Goal: Information Seeking & Learning: Compare options

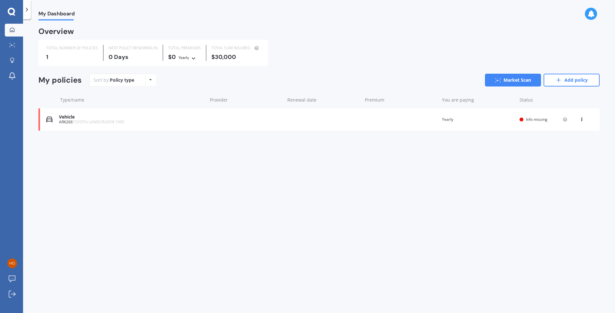
click at [200, 115] on div "Vehicle" at bounding box center [131, 116] width 145 height 5
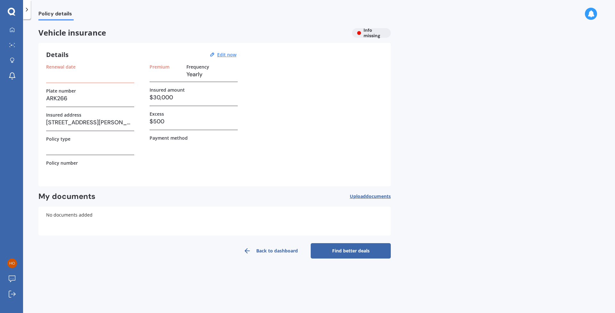
click at [248, 249] on icon at bounding box center [247, 251] width 8 height 8
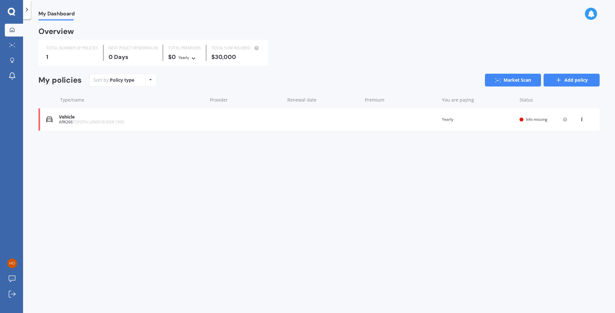
click at [577, 82] on link "Add policy" at bounding box center [571, 80] width 56 height 13
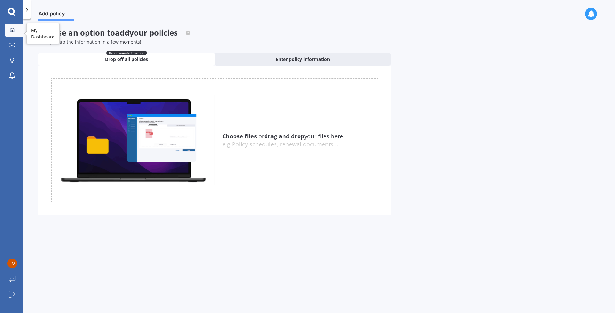
click at [10, 24] on link "My Dashboard" at bounding box center [14, 30] width 18 height 13
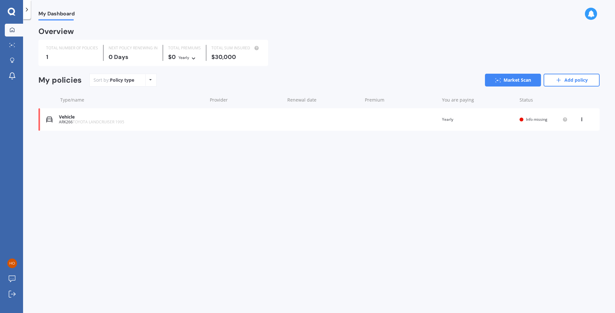
click at [12, 12] on icon at bounding box center [12, 12] width 8 height 8
click at [27, 10] on icon at bounding box center [27, 9] width 6 height 6
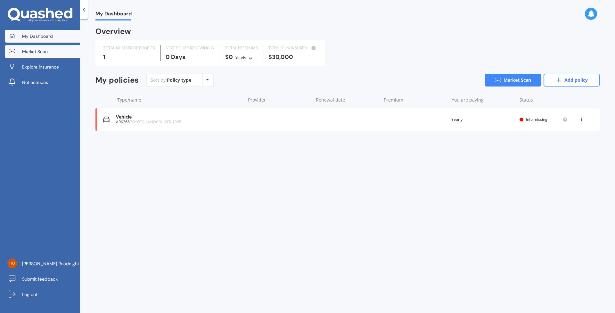
click at [52, 52] on link "Market Scan" at bounding box center [42, 51] width 75 height 13
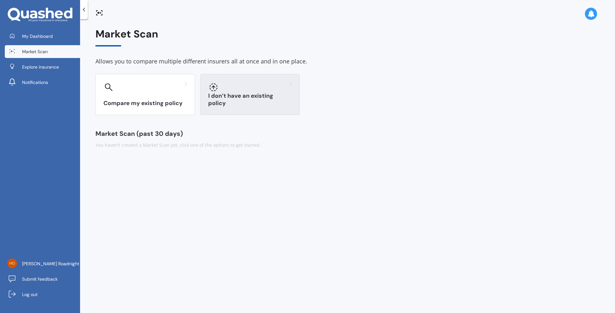
click at [226, 90] on div at bounding box center [250, 87] width 84 height 10
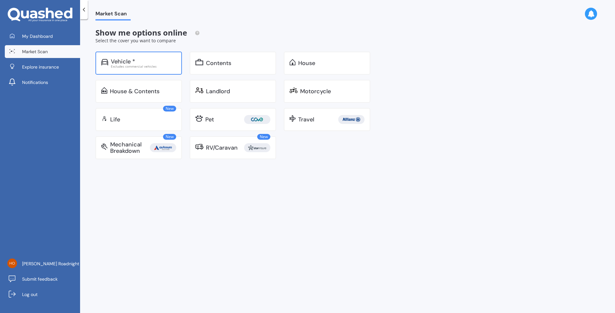
click at [161, 62] on div "Vehicle *" at bounding box center [143, 61] width 65 height 6
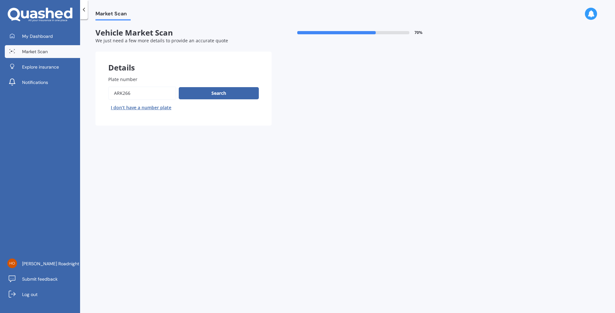
click at [155, 92] on input "Plate number" at bounding box center [142, 92] width 68 height 13
type input "QDM357"
click at [218, 97] on button "Search" at bounding box center [219, 93] width 80 height 12
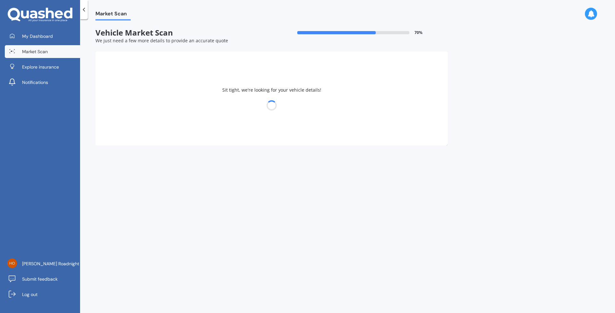
select select "MAZDA"
select select "04"
select select "1999"
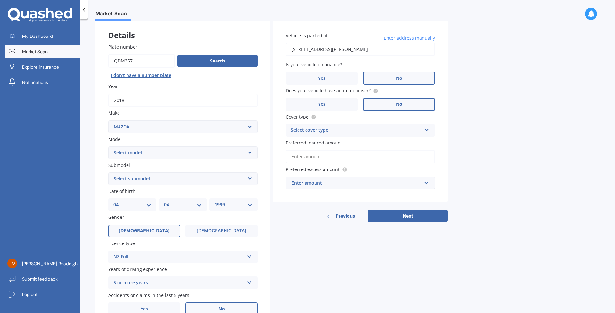
scroll to position [33, 0]
select select "CX5"
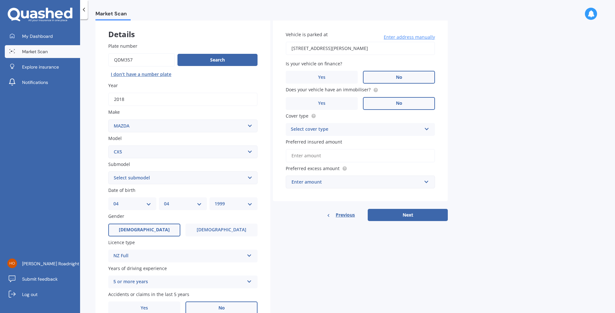
select select "STATION WAGON (PETROL)"
select select "08"
select select "12"
select select "1998"
click at [229, 227] on span "[DEMOGRAPHIC_DATA]" at bounding box center [221, 229] width 51 height 5
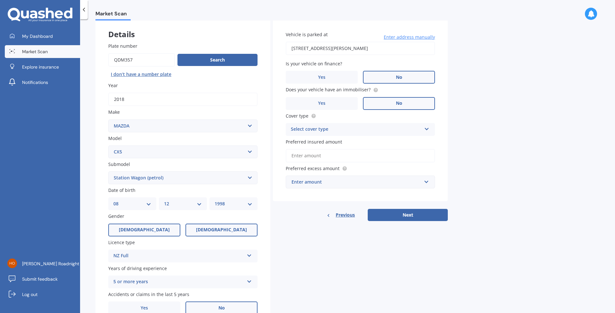
click at [0, 0] on input "[DEMOGRAPHIC_DATA]" at bounding box center [0, 0] width 0 height 0
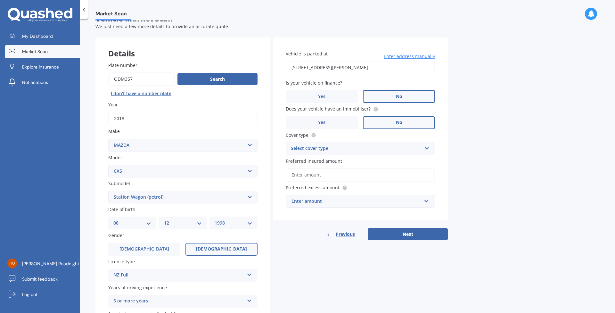
scroll to position [8, 0]
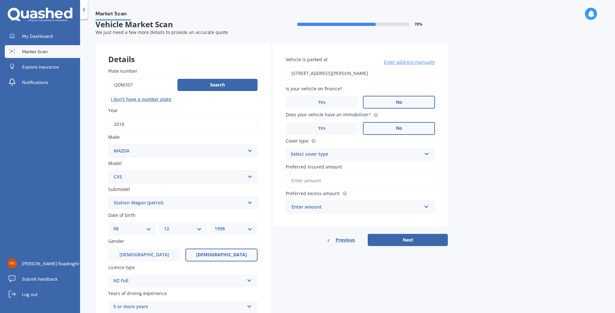
click at [356, 153] on div "Select cover type" at bounding box center [356, 155] width 131 height 8
click at [336, 166] on div "Comprehensive" at bounding box center [360, 167] width 149 height 12
click at [331, 183] on input "Preferred insured amount" at bounding box center [360, 180] width 149 height 13
type input "$2"
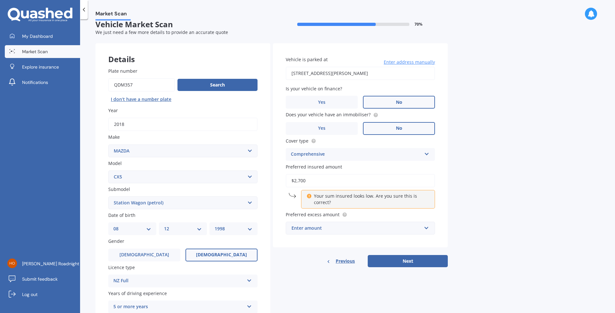
type input "$27,000"
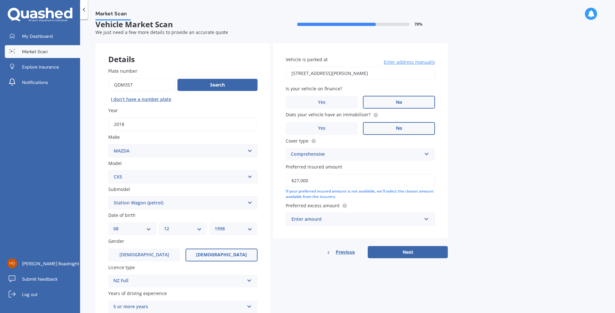
click at [442, 200] on div "Vehicle is parked at [STREET_ADDRESS][PERSON_NAME] Enter address manually Is yo…" at bounding box center [360, 140] width 175 height 195
click at [370, 217] on div "Enter amount" at bounding box center [356, 219] width 130 height 7
click at [326, 250] on div "$500" at bounding box center [360, 255] width 149 height 12
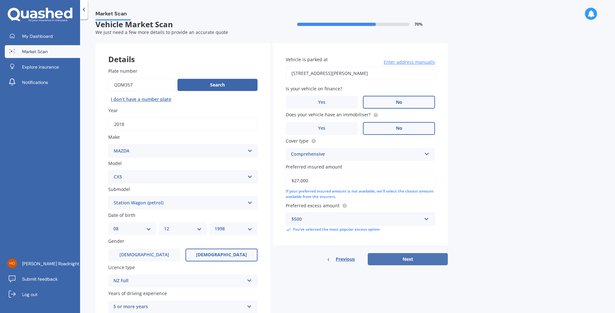
click at [416, 260] on button "Next" at bounding box center [408, 259] width 80 height 12
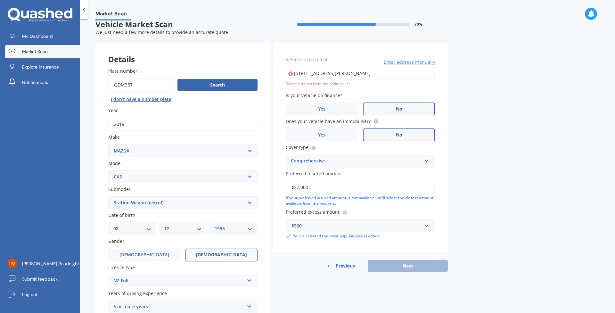
type input "[STREET_ADDRESS][PERSON_NAME]"
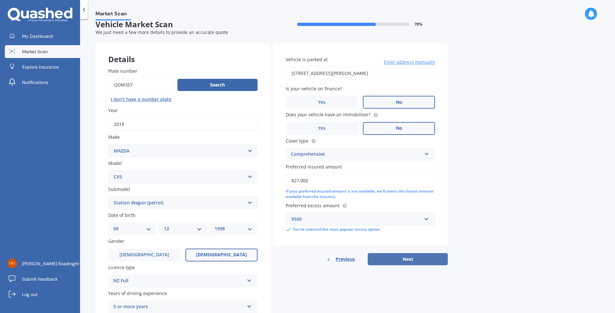
click at [408, 261] on button "Next" at bounding box center [408, 259] width 80 height 12
select select "08"
select select "12"
select select "1998"
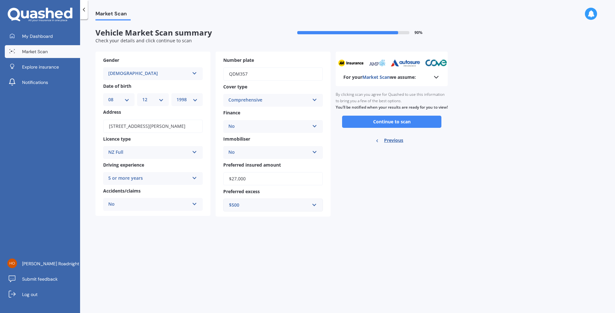
scroll to position [0, 0]
click at [400, 128] on button "Continue to scan" at bounding box center [391, 122] width 99 height 12
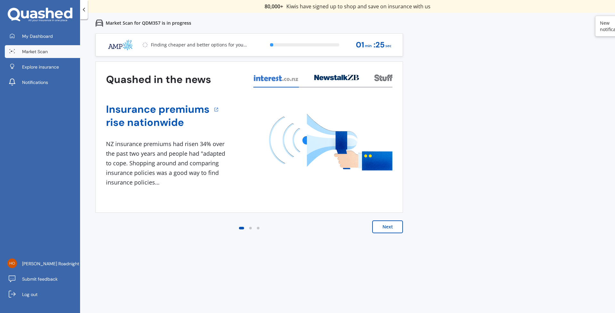
click at [390, 230] on button "Next" at bounding box center [387, 226] width 31 height 13
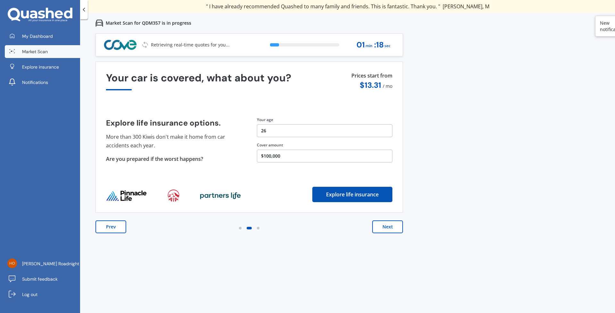
click at [393, 228] on button "Next" at bounding box center [387, 226] width 31 height 13
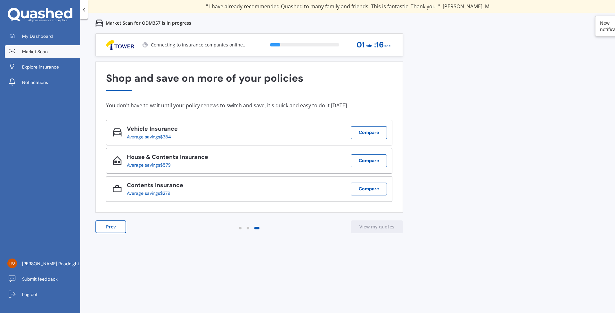
click at [117, 227] on button "Prev" at bounding box center [110, 226] width 31 height 13
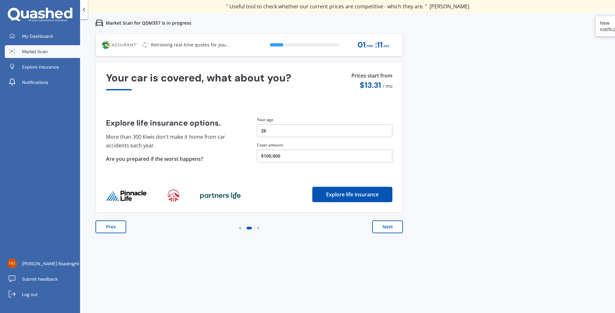
click at [395, 227] on button "Next" at bounding box center [387, 226] width 31 height 13
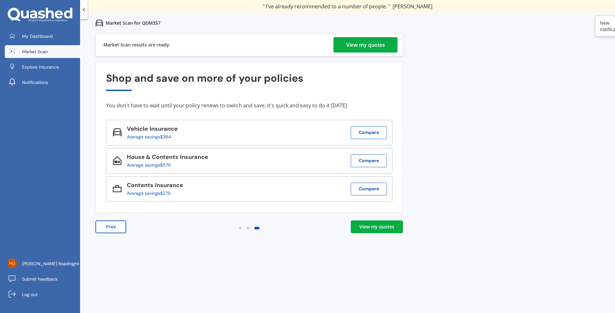
click at [371, 46] on div "View my quotes" at bounding box center [365, 44] width 39 height 15
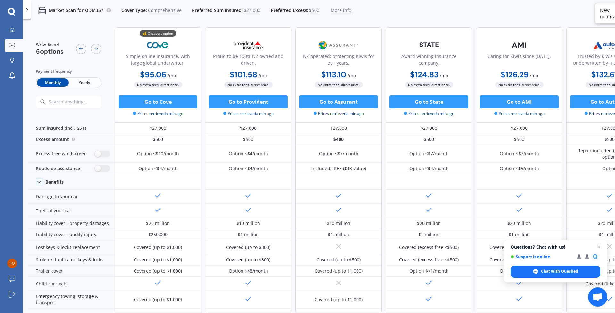
click at [86, 83] on span "Yearly" at bounding box center [84, 82] width 31 height 8
click at [80, 82] on span "Yearly" at bounding box center [84, 82] width 31 height 8
click at [91, 82] on span "Yearly" at bounding box center [84, 82] width 31 height 8
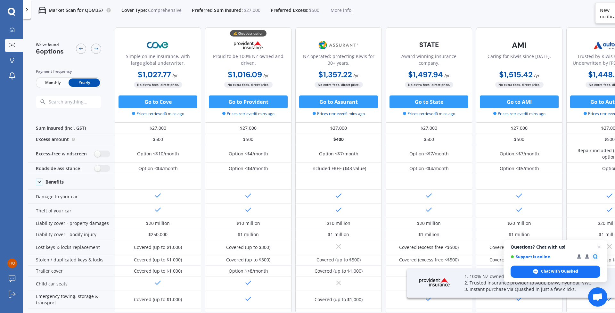
click at [62, 80] on span "Monthly" at bounding box center [52, 82] width 31 height 8
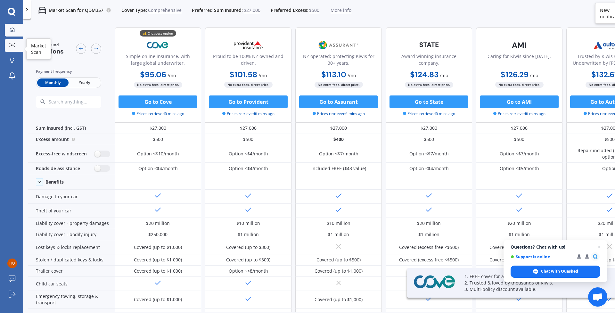
click at [12, 28] on icon at bounding box center [12, 29] width 5 height 5
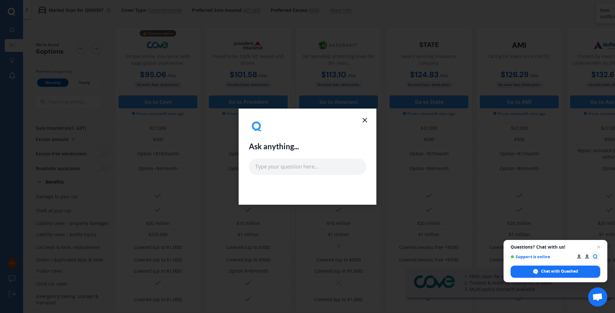
click at [364, 121] on icon at bounding box center [365, 120] width 8 height 8
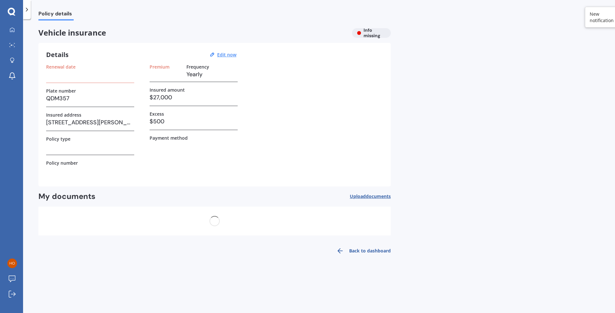
click at [364, 120] on div "Renewal date Plate number QDM357 Insured address [STREET_ADDRESS][PERSON_NAME] …" at bounding box center [214, 121] width 337 height 115
click at [13, 11] on icon at bounding box center [12, 12] width 8 height 8
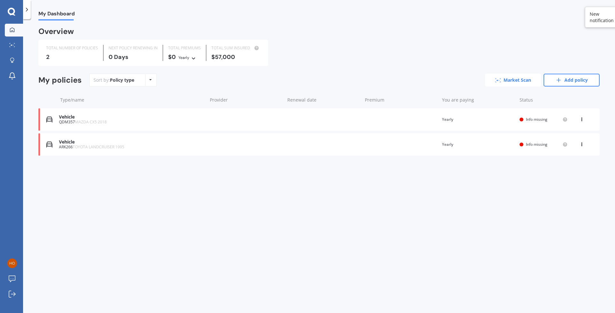
click at [521, 83] on link "Market Scan" at bounding box center [513, 80] width 56 height 13
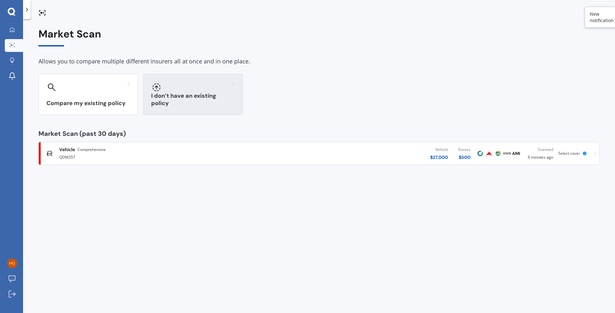
click at [178, 87] on div at bounding box center [193, 87] width 84 height 10
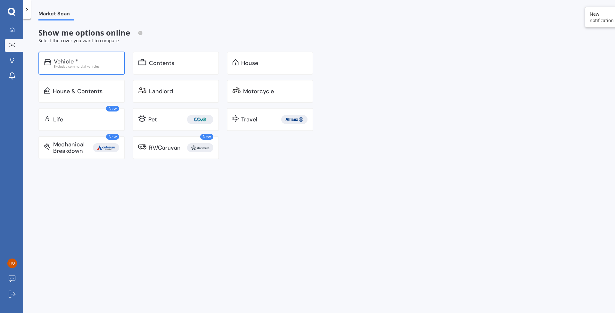
click at [90, 61] on div "Vehicle *" at bounding box center [86, 61] width 65 height 6
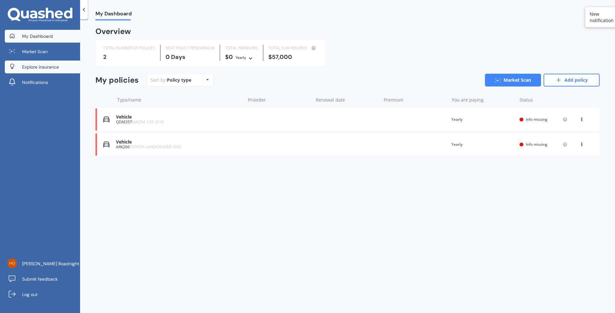
click at [45, 66] on span "Explore insurance" at bounding box center [40, 67] width 37 height 6
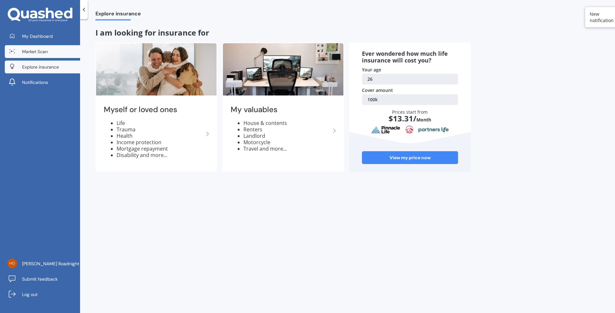
click at [40, 51] on span "Market Scan" at bounding box center [35, 51] width 26 height 6
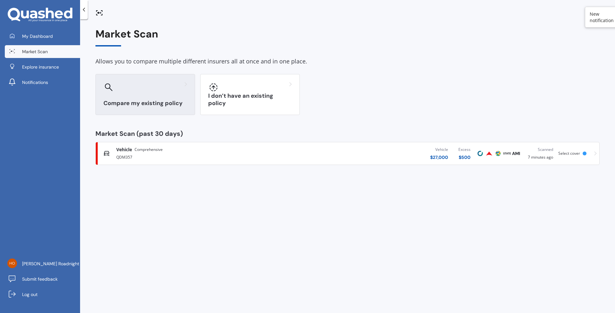
click at [148, 90] on div at bounding box center [145, 87] width 84 height 10
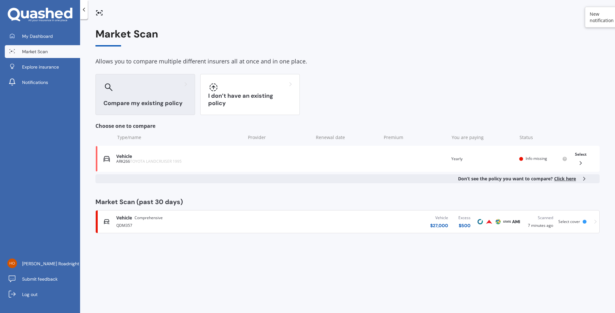
click at [162, 91] on div at bounding box center [145, 87] width 84 height 10
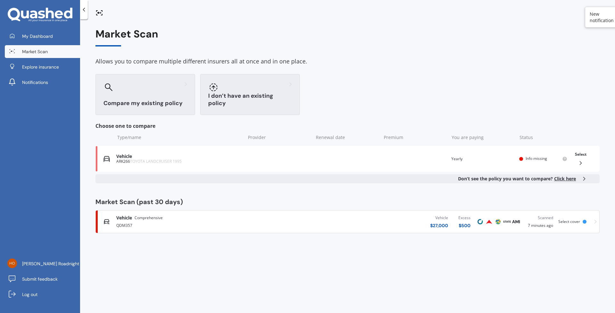
click at [236, 96] on div "I don’t have an existing policy" at bounding box center [250, 94] width 100 height 41
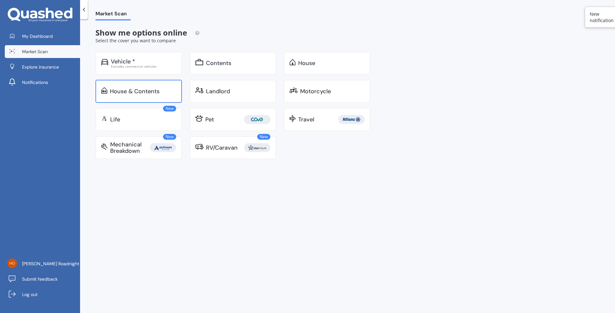
click at [148, 89] on div "House & Contents" at bounding box center [135, 91] width 50 height 6
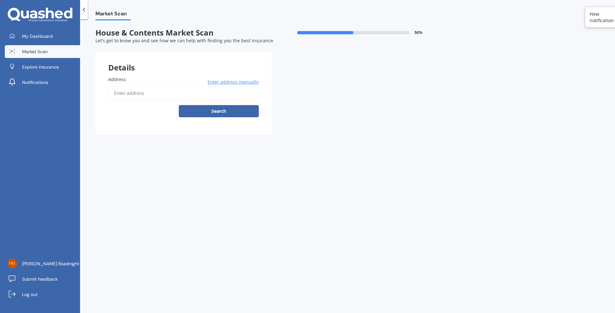
click at [164, 90] on input "Address" at bounding box center [183, 92] width 151 height 13
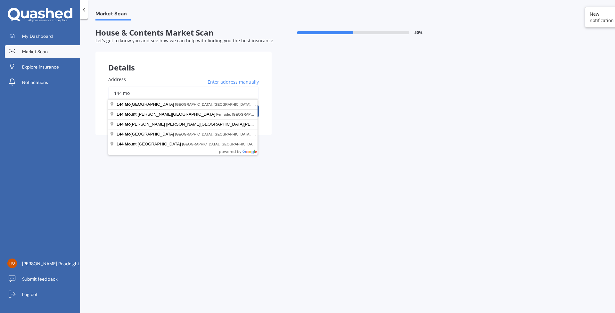
type input "144 mo"
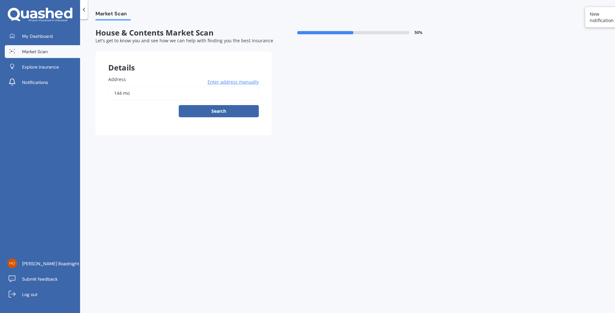
click at [83, 8] on icon at bounding box center [84, 9] width 6 height 6
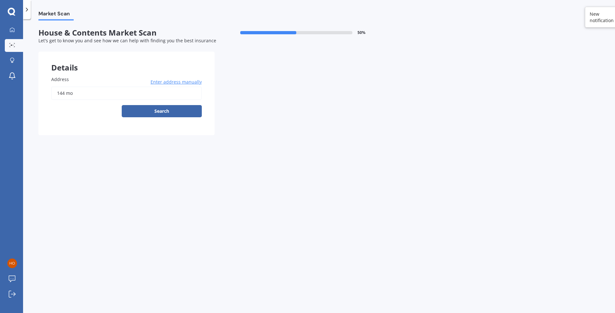
click at [28, 7] on icon at bounding box center [27, 9] width 6 height 6
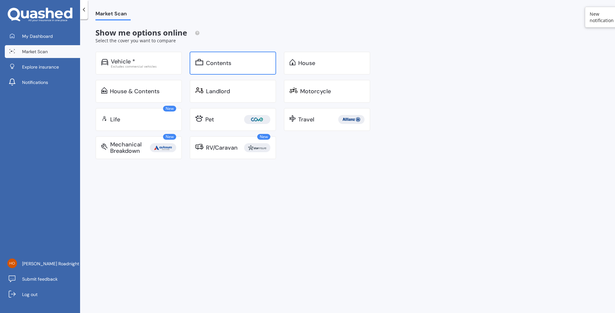
click at [255, 63] on div "Contents" at bounding box center [238, 63] width 64 height 6
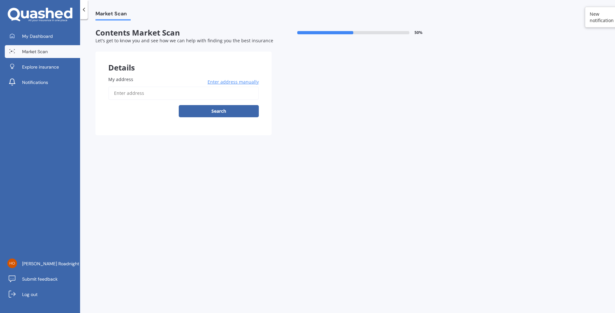
click at [155, 92] on input "My address" at bounding box center [183, 92] width 151 height 13
type input "[STREET_ADDRESS][PERSON_NAME]"
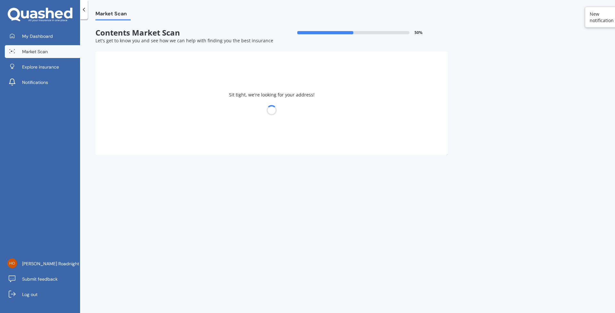
select select "08"
select select "12"
select select "1998"
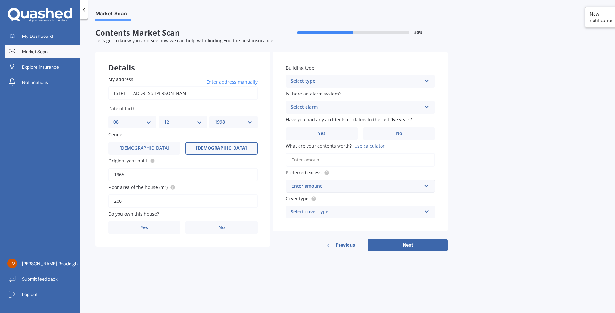
click at [319, 80] on div "Select type" at bounding box center [356, 82] width 131 height 8
click at [324, 95] on div "Freestanding" at bounding box center [360, 94] width 149 height 12
click at [337, 106] on div "Select alarm" at bounding box center [356, 107] width 131 height 8
click at [317, 144] on div "No" at bounding box center [360, 143] width 149 height 12
click at [394, 134] on label "No" at bounding box center [399, 133] width 72 height 13
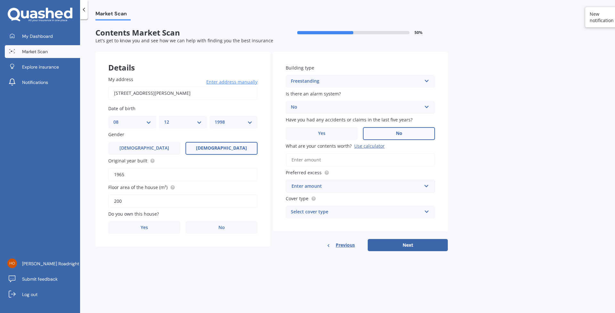
click at [0, 0] on input "No" at bounding box center [0, 0] width 0 height 0
click at [350, 160] on input "What are your contents worth? Use calculator" at bounding box center [360, 159] width 149 height 13
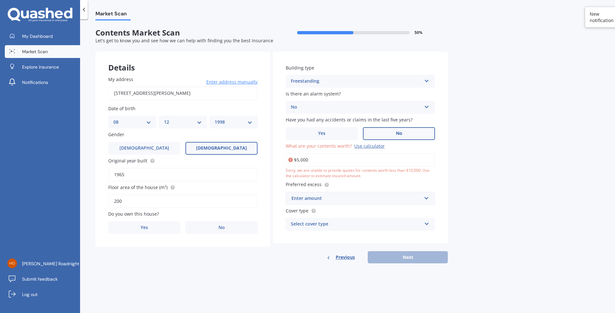
type input "$50,000"
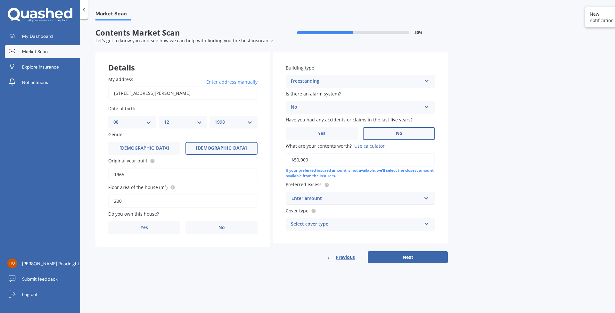
click at [326, 199] on div "Enter amount" at bounding box center [356, 198] width 130 height 7
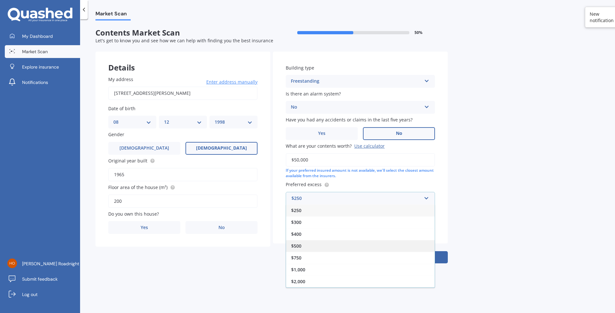
click at [308, 242] on div "$500" at bounding box center [360, 246] width 149 height 12
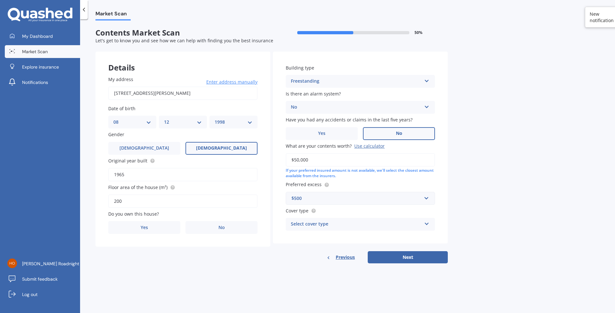
click at [338, 225] on div "Select cover type" at bounding box center [356, 224] width 131 height 8
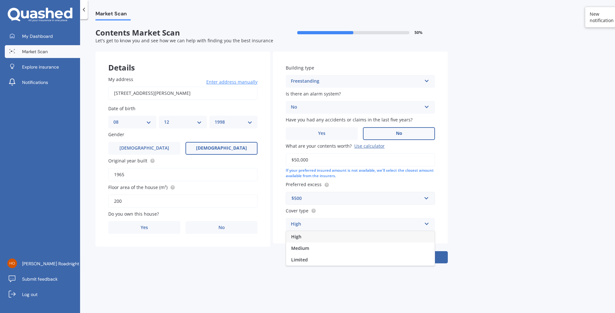
click at [329, 221] on div "High" at bounding box center [356, 224] width 131 height 8
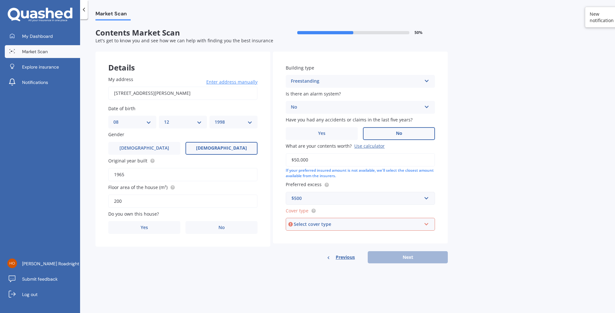
click at [330, 221] on div "Select cover type" at bounding box center [357, 224] width 127 height 7
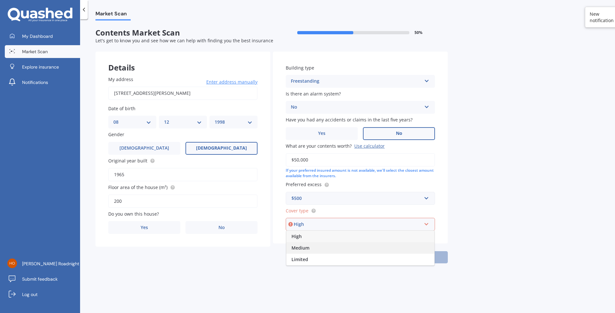
click at [315, 248] on div "Medium" at bounding box center [360, 248] width 148 height 12
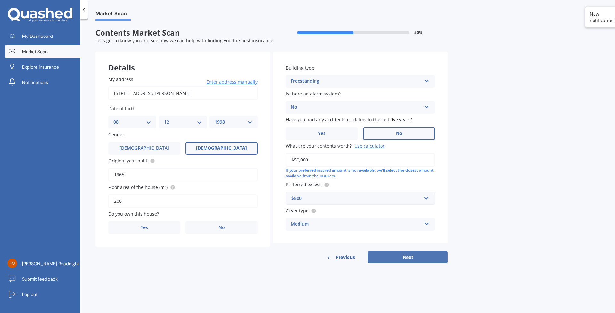
click at [422, 254] on button "Next" at bounding box center [408, 257] width 80 height 12
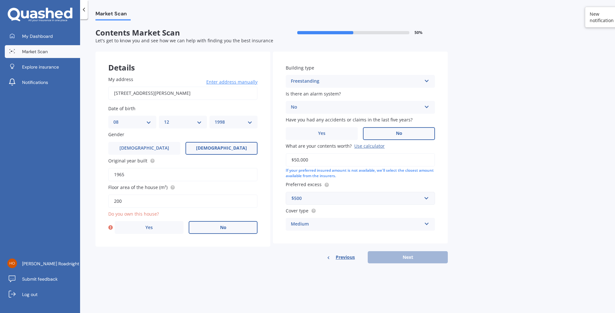
click at [224, 227] on span "No" at bounding box center [223, 227] width 6 height 5
click at [0, 0] on input "No" at bounding box center [0, 0] width 0 height 0
click at [164, 251] on div "Select occupant" at bounding box center [178, 254] width 131 height 8
click at [158, 262] on div "Tenant" at bounding box center [183, 266] width 149 height 12
click at [437, 260] on button "Next" at bounding box center [408, 257] width 80 height 12
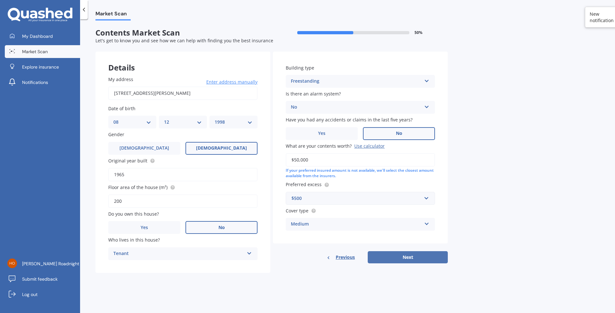
select select "08"
select select "12"
select select "1998"
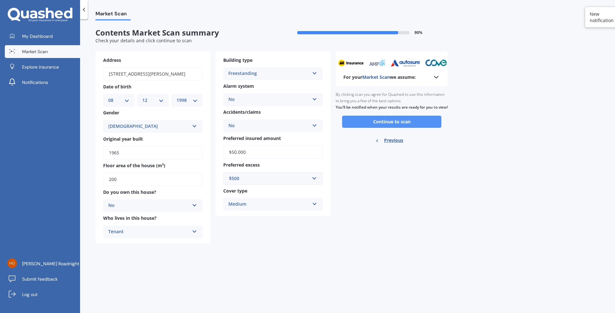
click at [396, 128] on button "Continue to scan" at bounding box center [391, 122] width 99 height 12
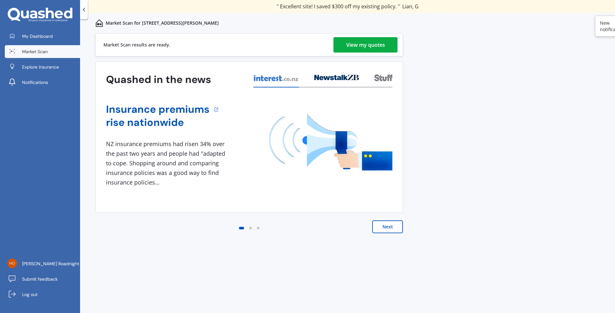
click at [362, 38] on div "View my quotes" at bounding box center [365, 44] width 39 height 15
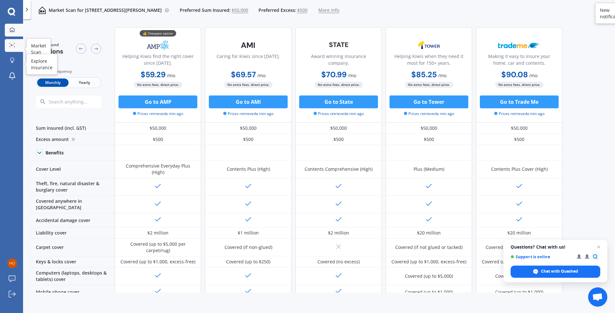
click at [10, 31] on icon at bounding box center [12, 29] width 4 height 4
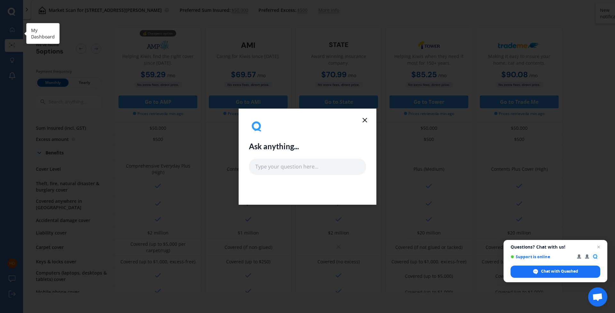
click at [14, 30] on div "Ask anything..." at bounding box center [307, 156] width 615 height 313
click at [364, 120] on line at bounding box center [365, 120] width 4 height 4
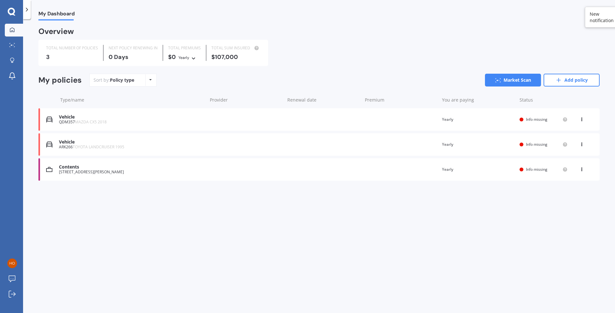
click at [366, 121] on div "Vehicle QDM357 MAZDA CX5 2018 Renewal date Premium You are paying Yearly Status…" at bounding box center [318, 119] width 561 height 22
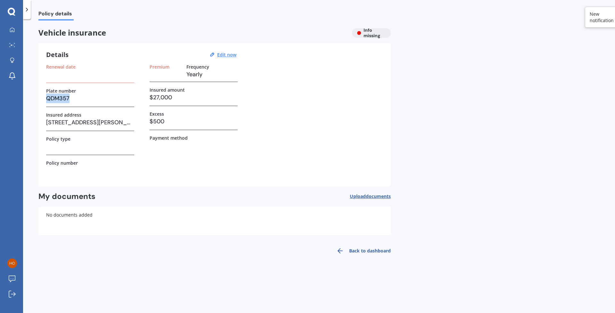
drag, startPoint x: 75, startPoint y: 101, endPoint x: 45, endPoint y: 100, distance: 30.4
click at [45, 100] on div "Details Edit now Renewal date Plate number QDM357 Insured address 144 Mount Fyf…" at bounding box center [214, 114] width 352 height 143
copy h3 "QDM357"
